Goal: Information Seeking & Learning: Compare options

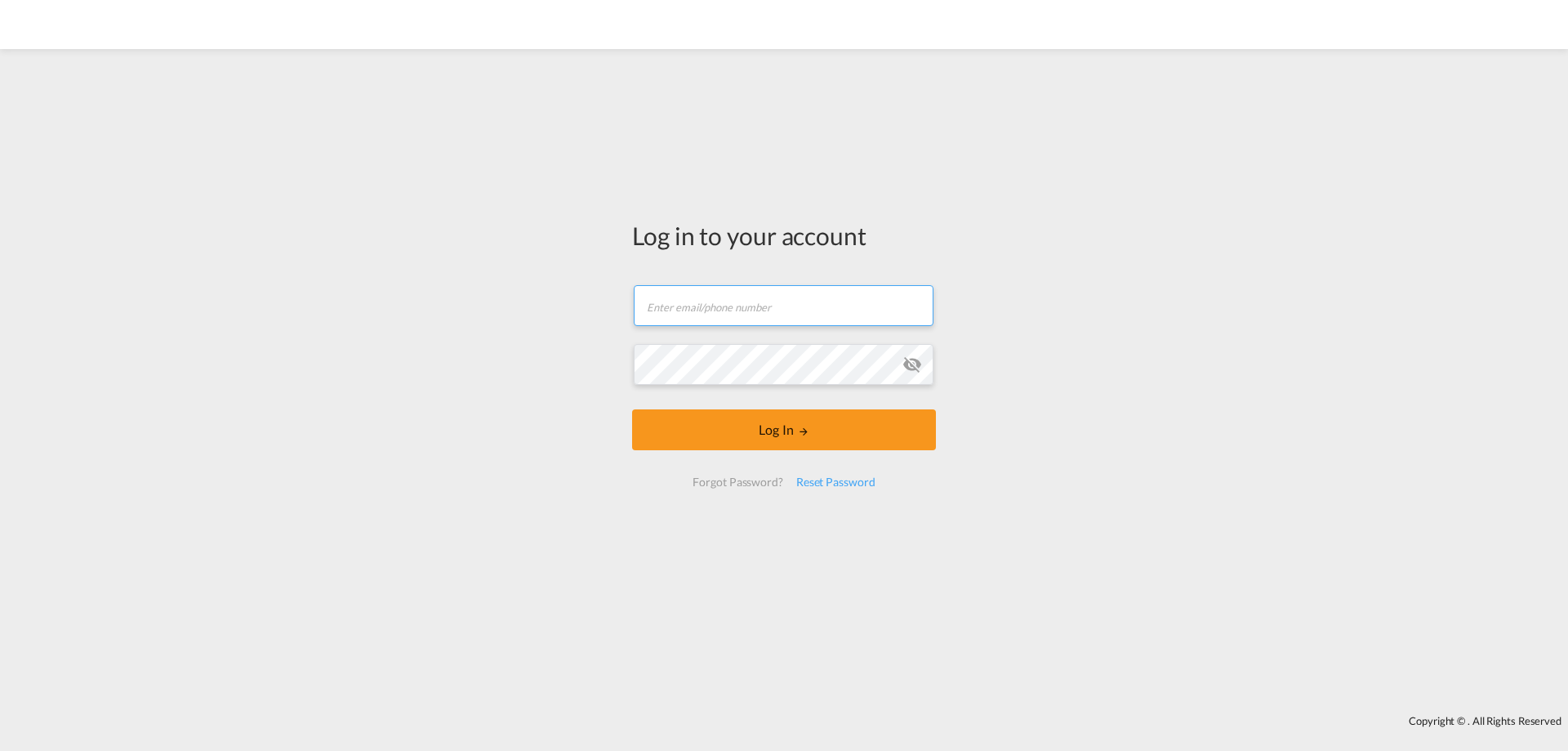
click at [748, 299] on input "text" at bounding box center [783, 305] width 299 height 41
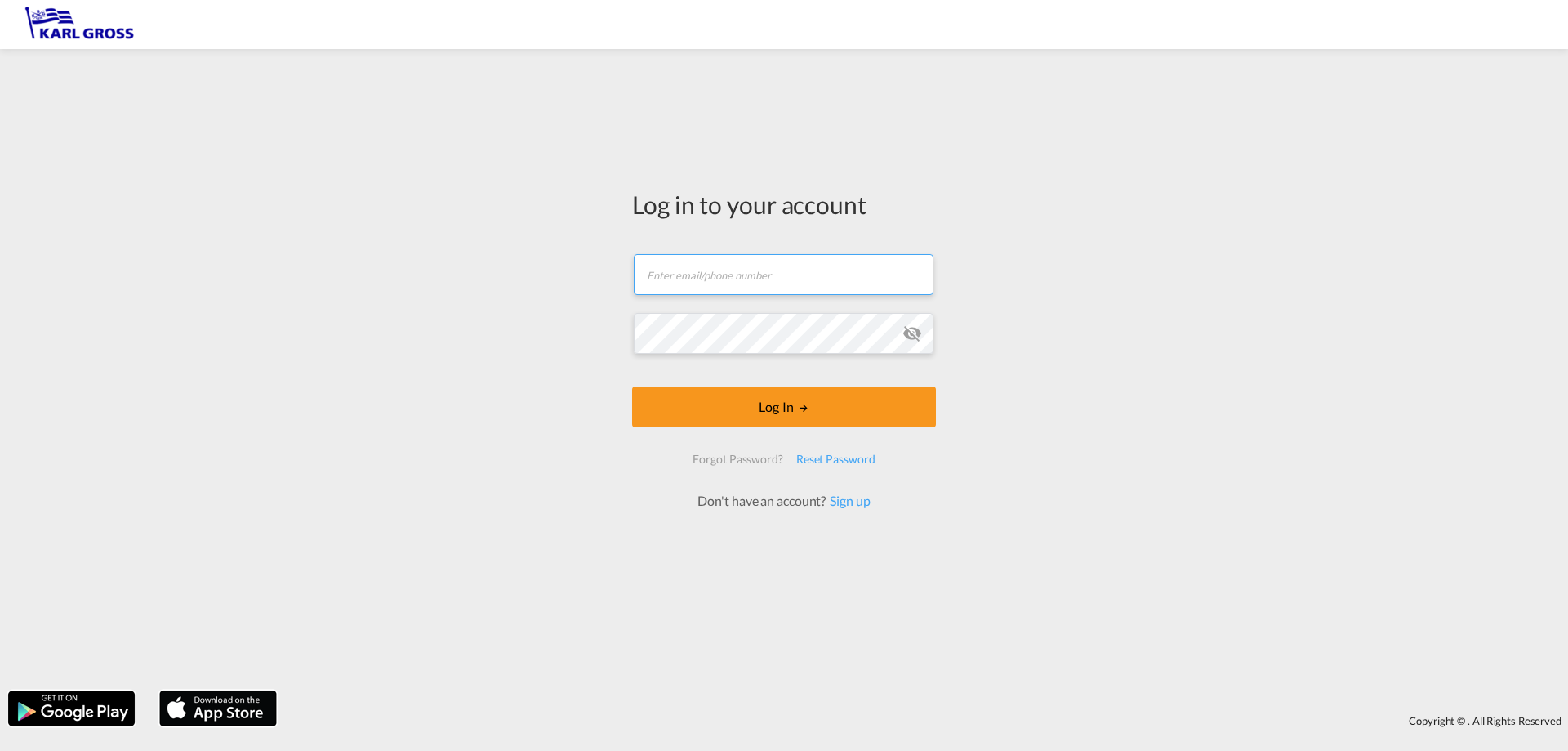
type input "[PERSON_NAME][EMAIL_ADDRESS][DOMAIN_NAME]"
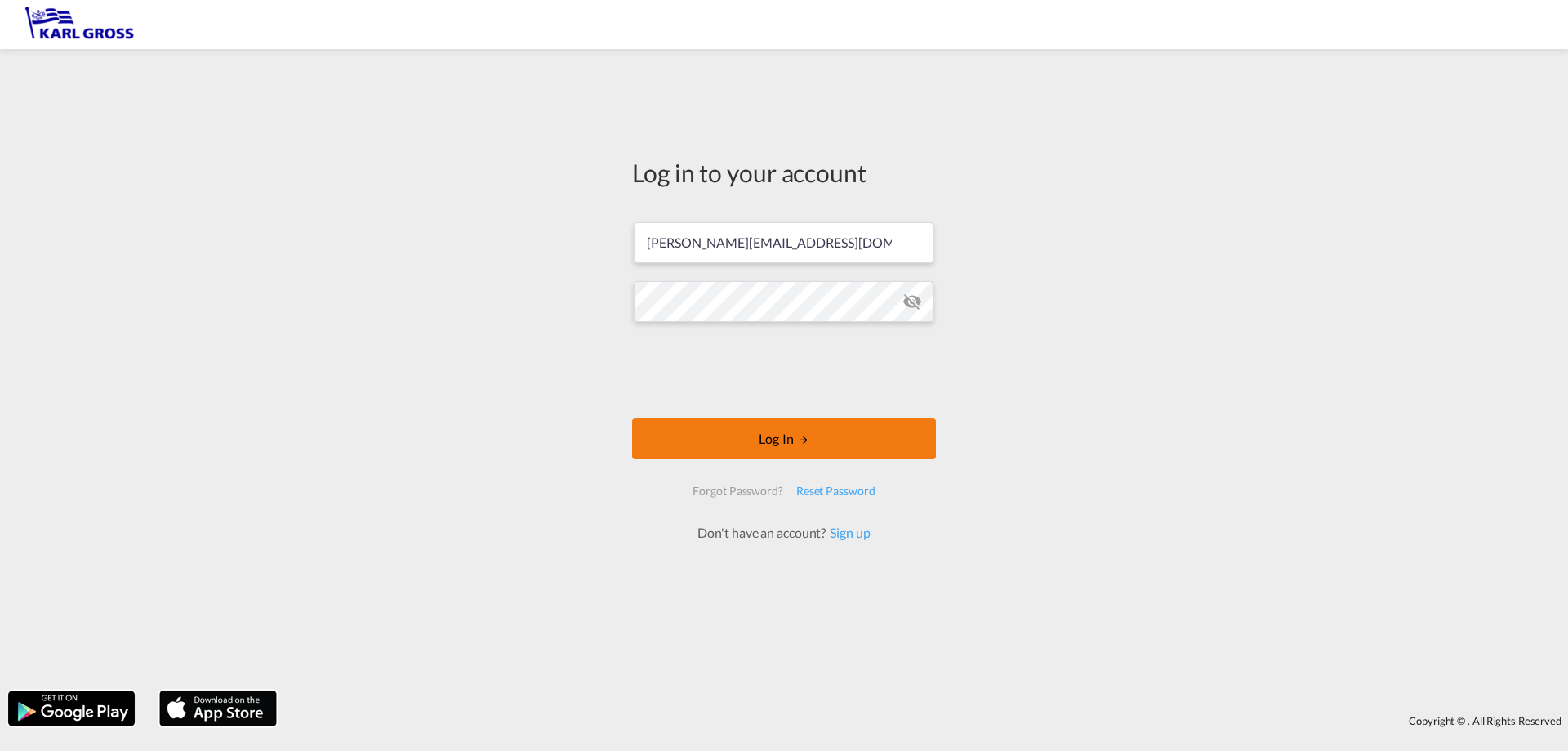
click at [787, 437] on button "Log In" at bounding box center [784, 438] width 304 height 41
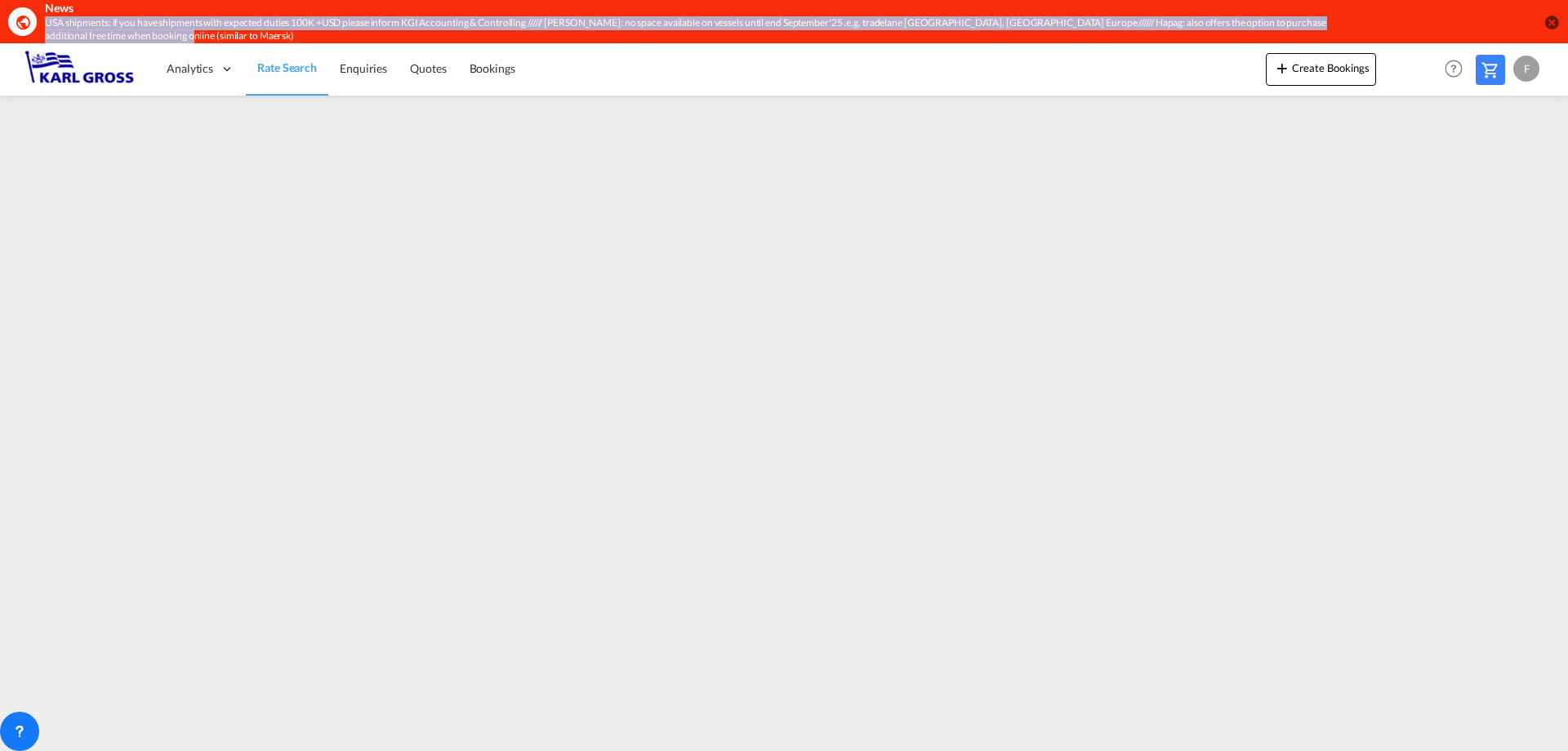
drag, startPoint x: 133, startPoint y: 34, endPoint x: 44, endPoint y: 20, distance: 90.1
click at [44, 20] on div "News USA shipments: if you have shipments with expected duties 100K +USD please…" at bounding box center [667, 22] width 1319 height 44
click at [292, 63] on span "Rate Search" at bounding box center [287, 67] width 59 height 14
click at [13, 721] on div "13" at bounding box center [19, 731] width 39 height 39
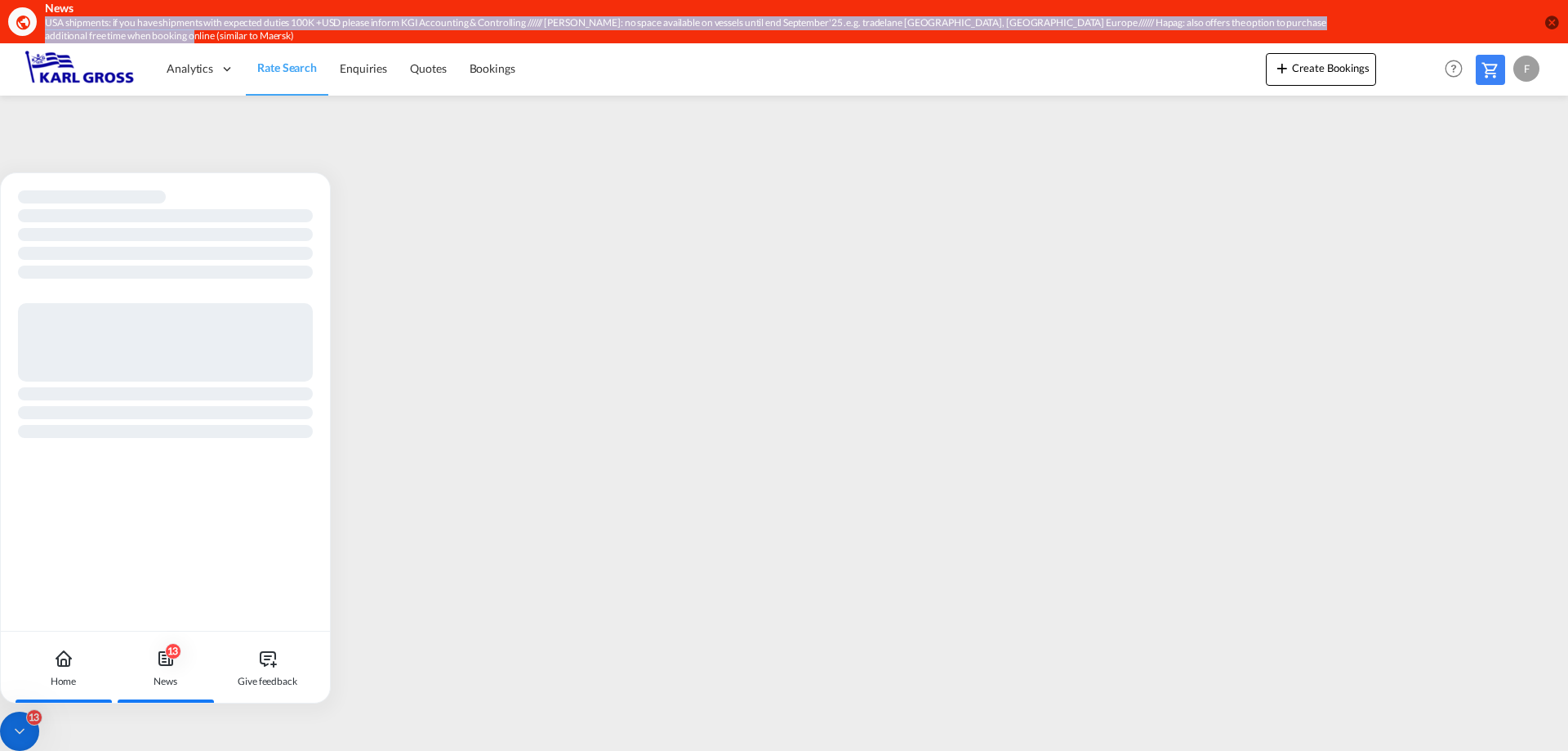
click at [162, 655] on icon at bounding box center [164, 655] width 3 height 0
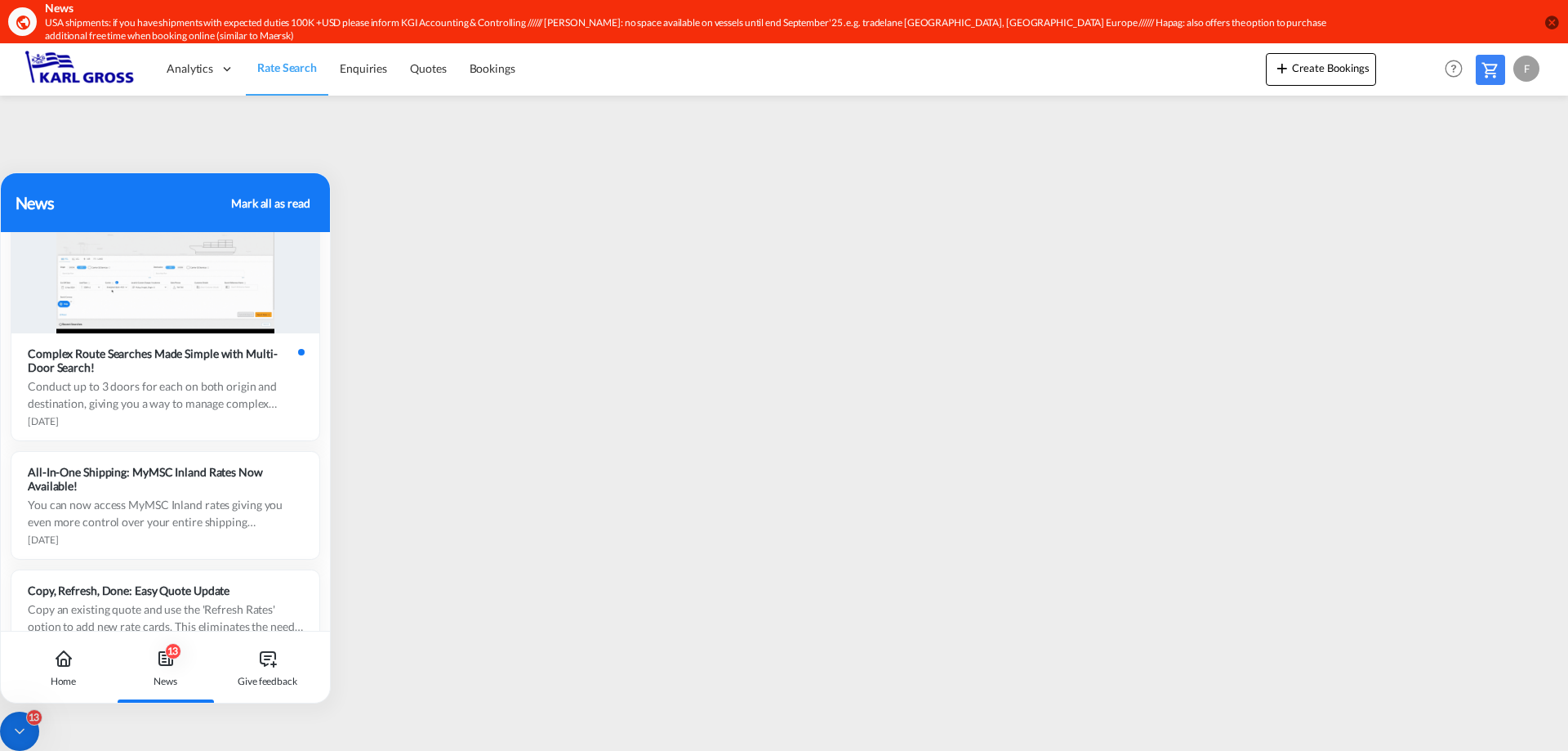
scroll to position [1983, 0]
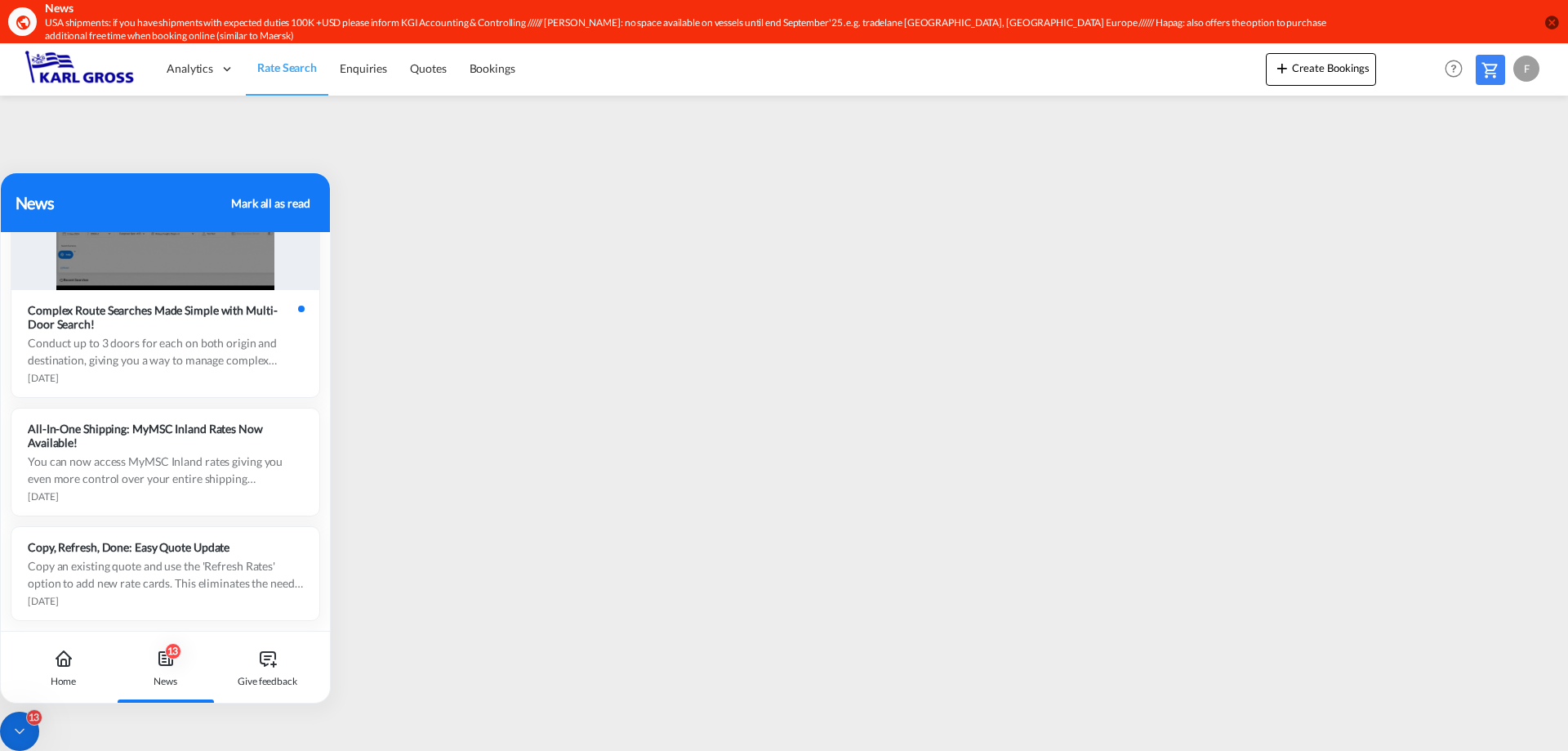
click at [279, 188] on div "News Mark all as read" at bounding box center [165, 202] width 329 height 59
click at [279, 203] on div "Mark all as read" at bounding box center [271, 203] width 79 height 17
click at [21, 739] on div at bounding box center [19, 731] width 39 height 39
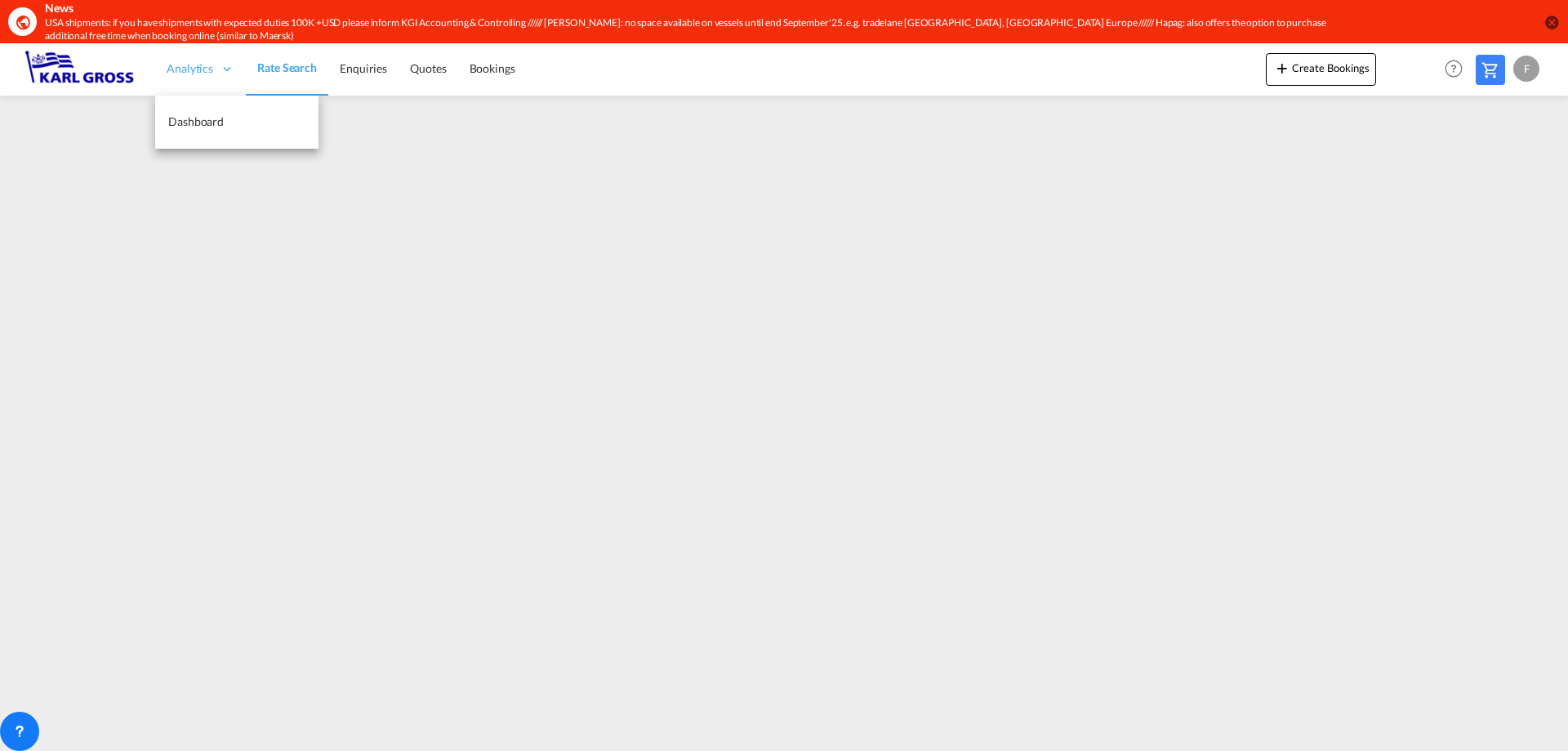
click at [225, 68] on icon at bounding box center [227, 68] width 15 height 15
click at [204, 115] on span "Dashboard" at bounding box center [196, 121] width 56 height 14
click at [203, 68] on span "Analytics" at bounding box center [189, 68] width 46 height 17
click at [306, 66] on span "Rate Search" at bounding box center [286, 68] width 58 height 14
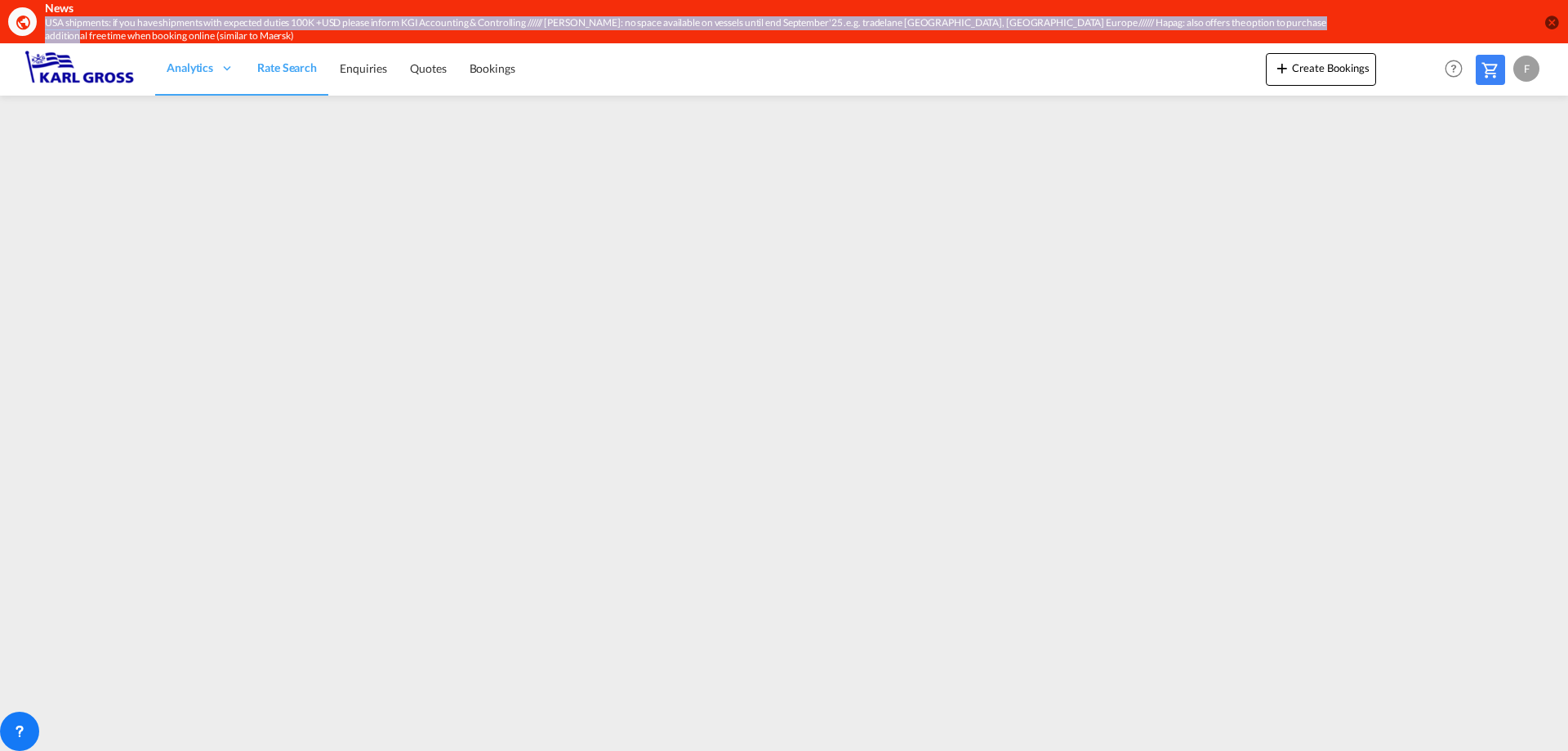
drag, startPoint x: 43, startPoint y: 19, endPoint x: 1349, endPoint y: 30, distance: 1306.0
click at [1349, 30] on div "News USA shipments: if you have shipments with expected duties 100K +USD please…" at bounding box center [784, 22] width 1568 height 44
